Goal: Find specific page/section: Find specific page/section

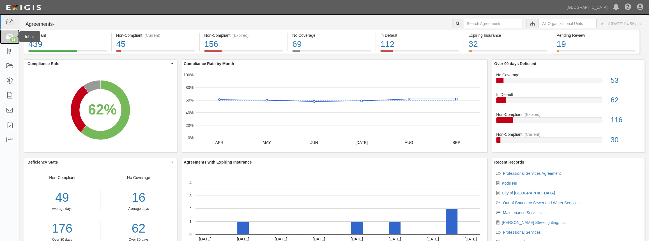
click at [17, 39] on div "13" at bounding box center [14, 39] width 8 height 5
